Goal: Navigation & Orientation: Go to known website

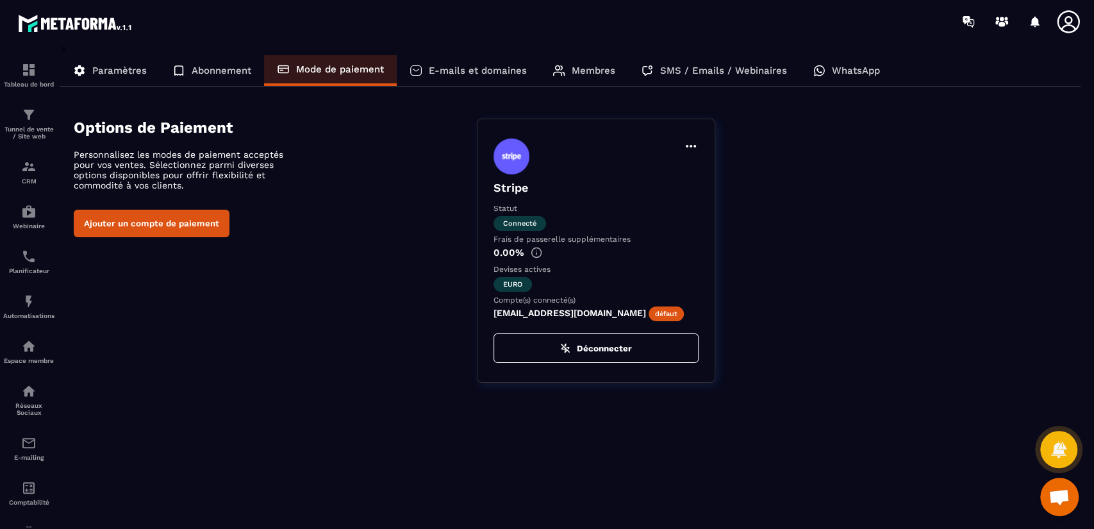
click at [1061, 492] on span "Ouvrir le chat" at bounding box center [1059, 498] width 21 height 18
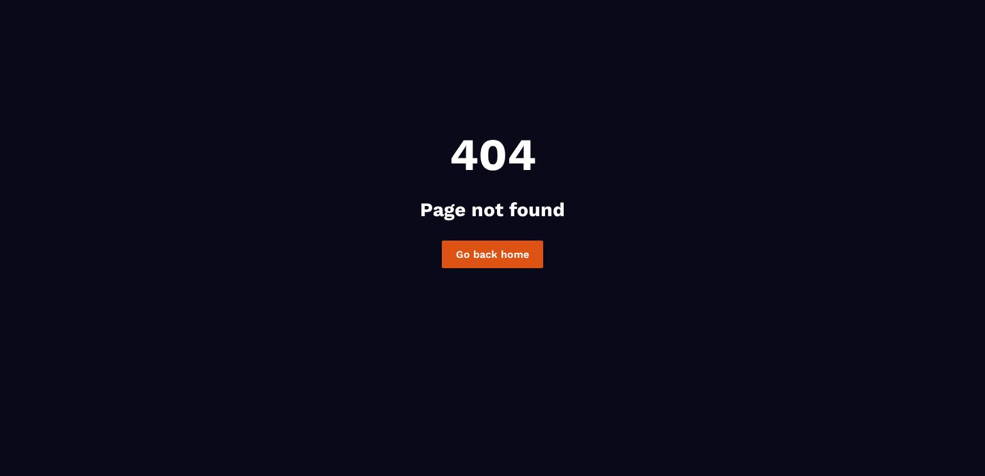
click at [490, 259] on link "Go back home" at bounding box center [492, 254] width 101 height 28
